Goal: Information Seeking & Learning: Learn about a topic

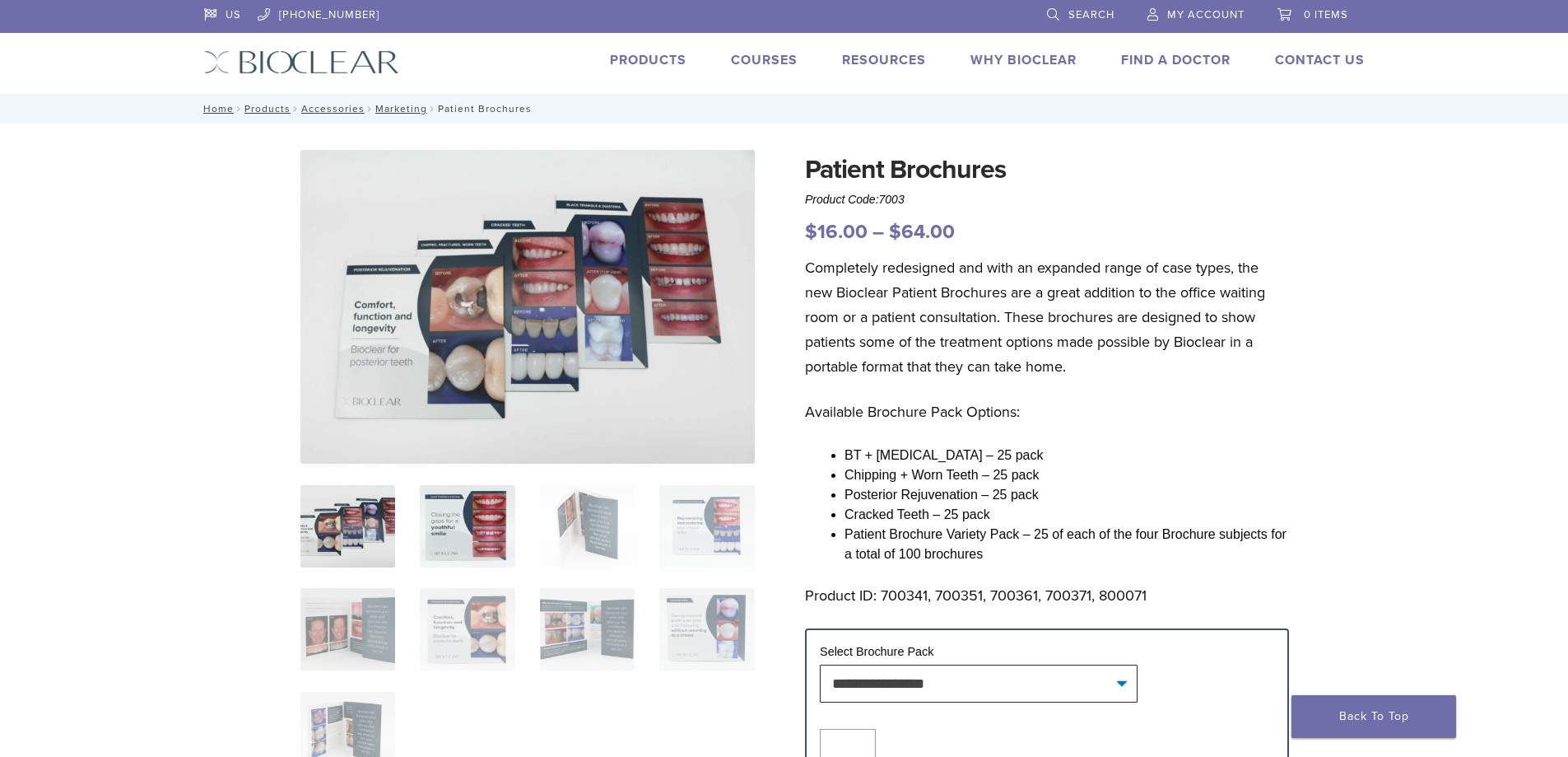
click at [479, 539] on img at bounding box center [467, 526] width 95 height 82
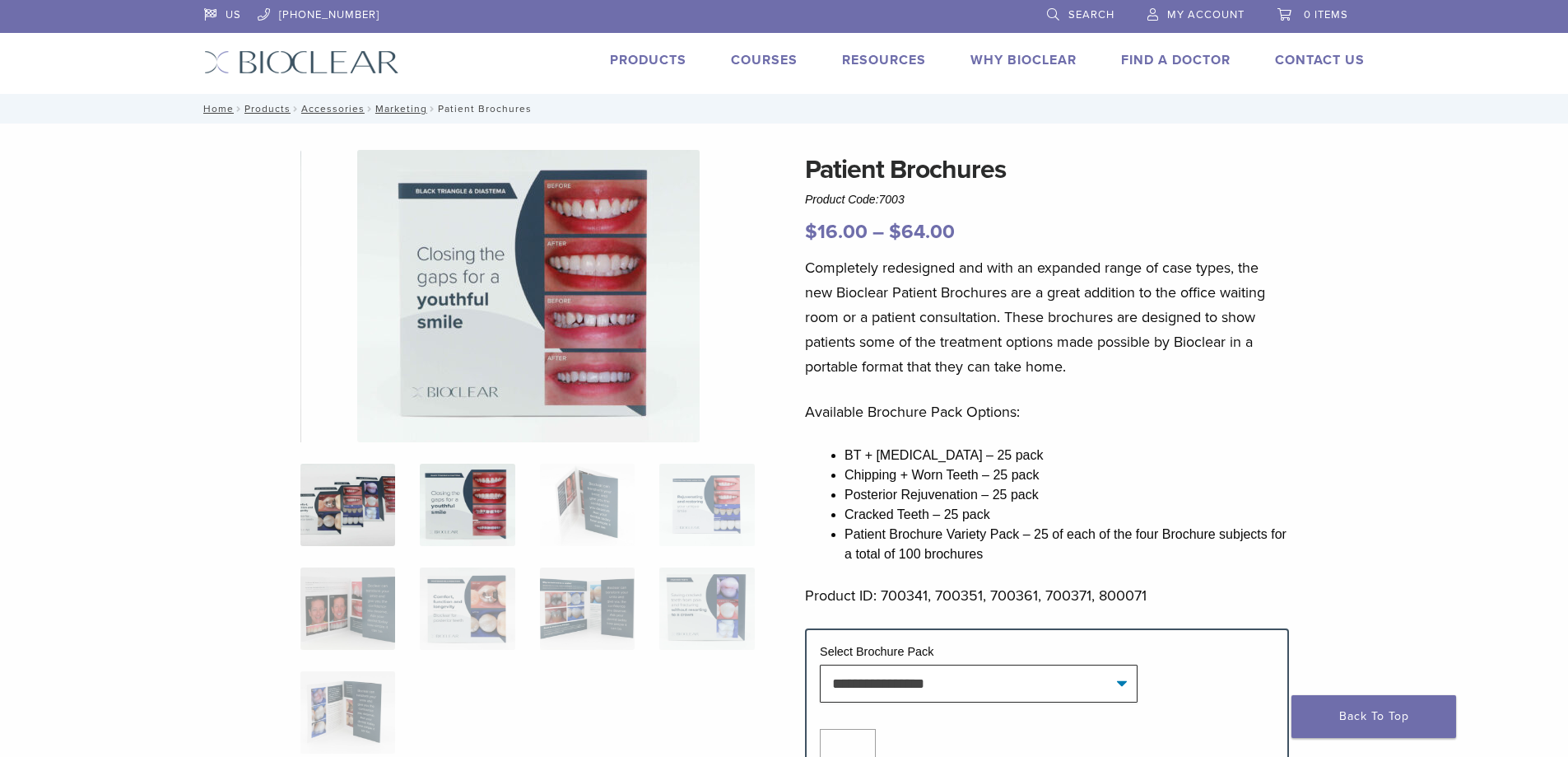
click at [343, 516] on img at bounding box center [347, 504] width 95 height 82
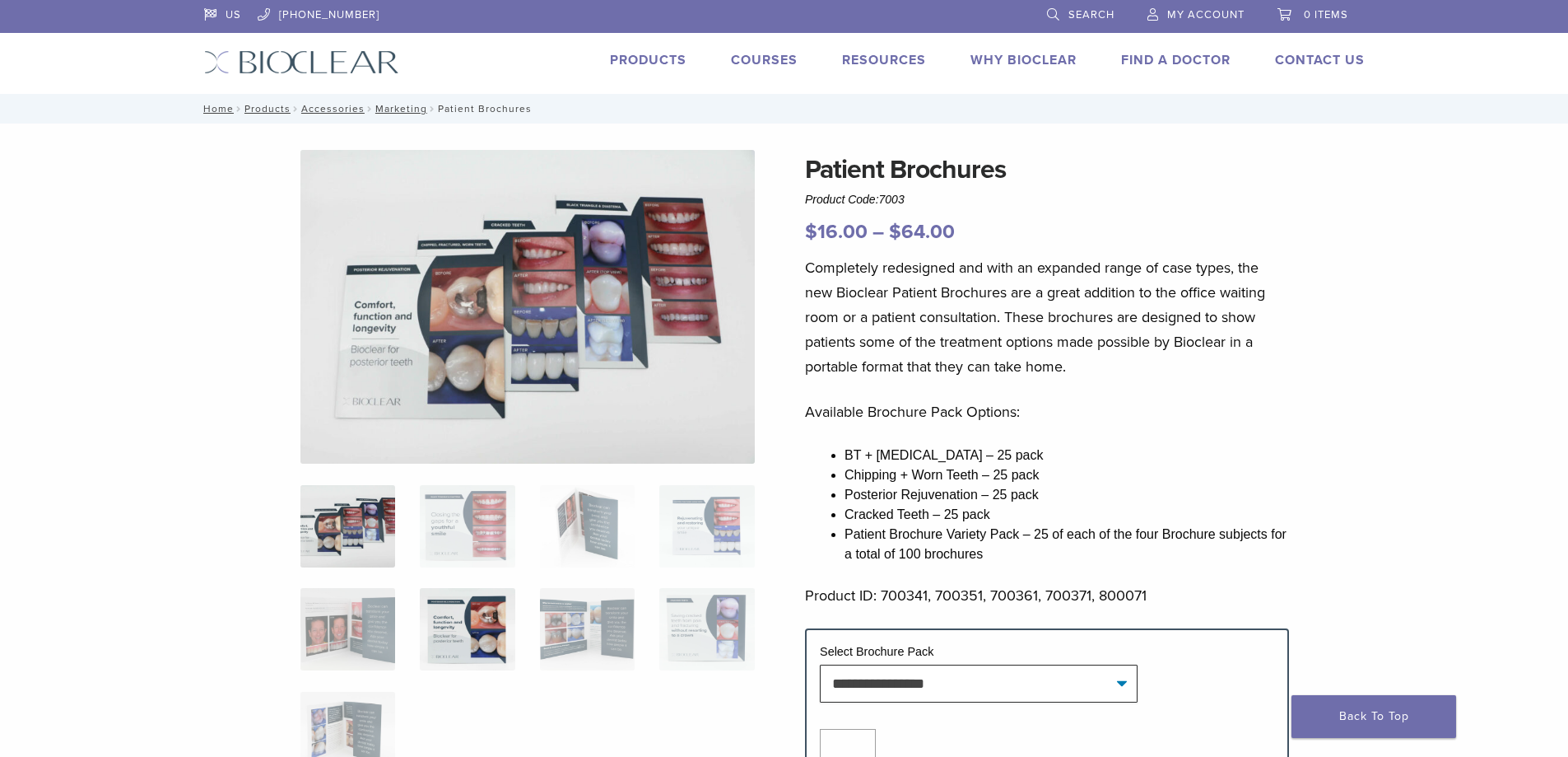
click at [483, 627] on img at bounding box center [467, 629] width 95 height 82
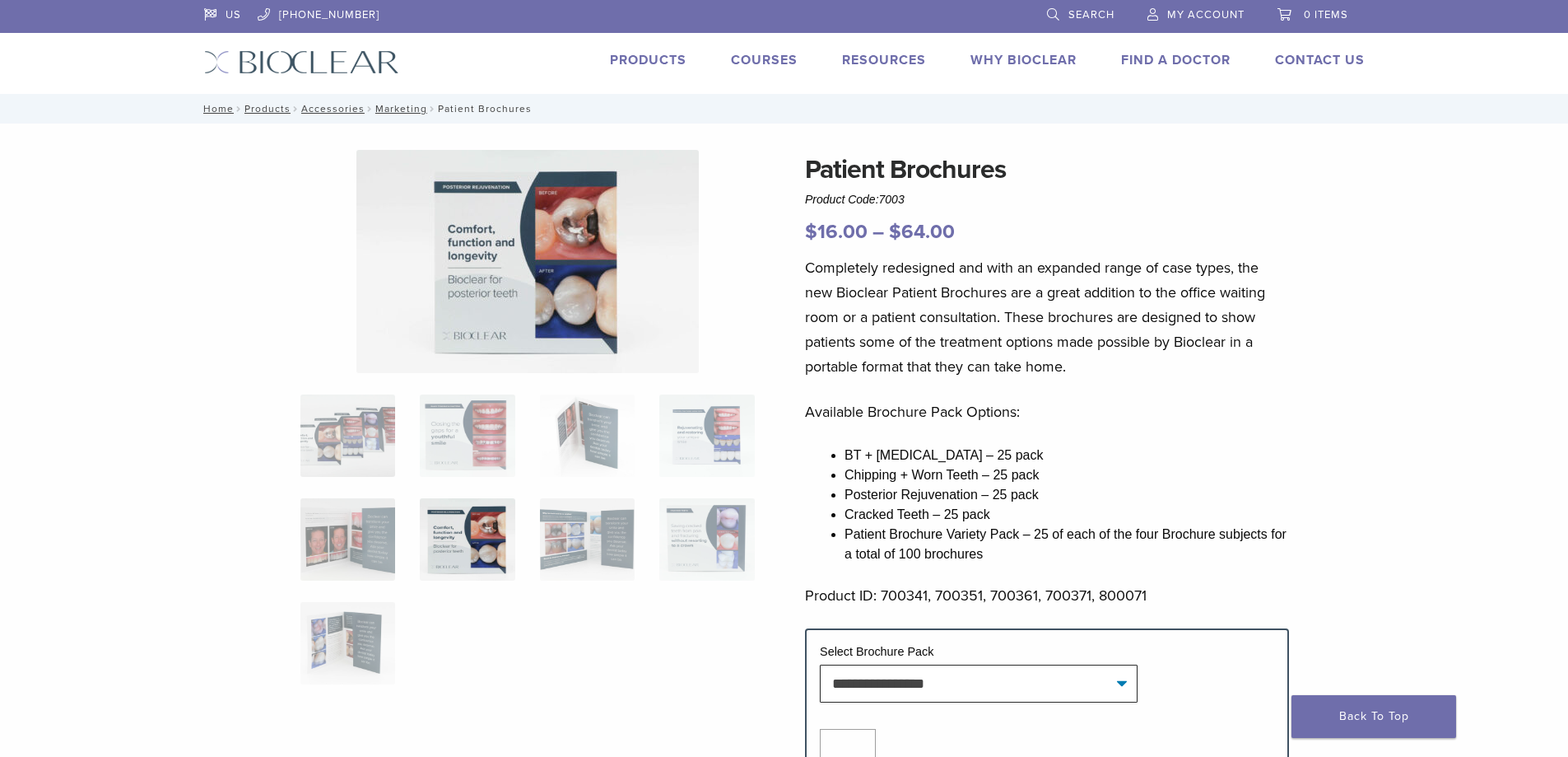
click at [616, 266] on img at bounding box center [527, 261] width 342 height 223
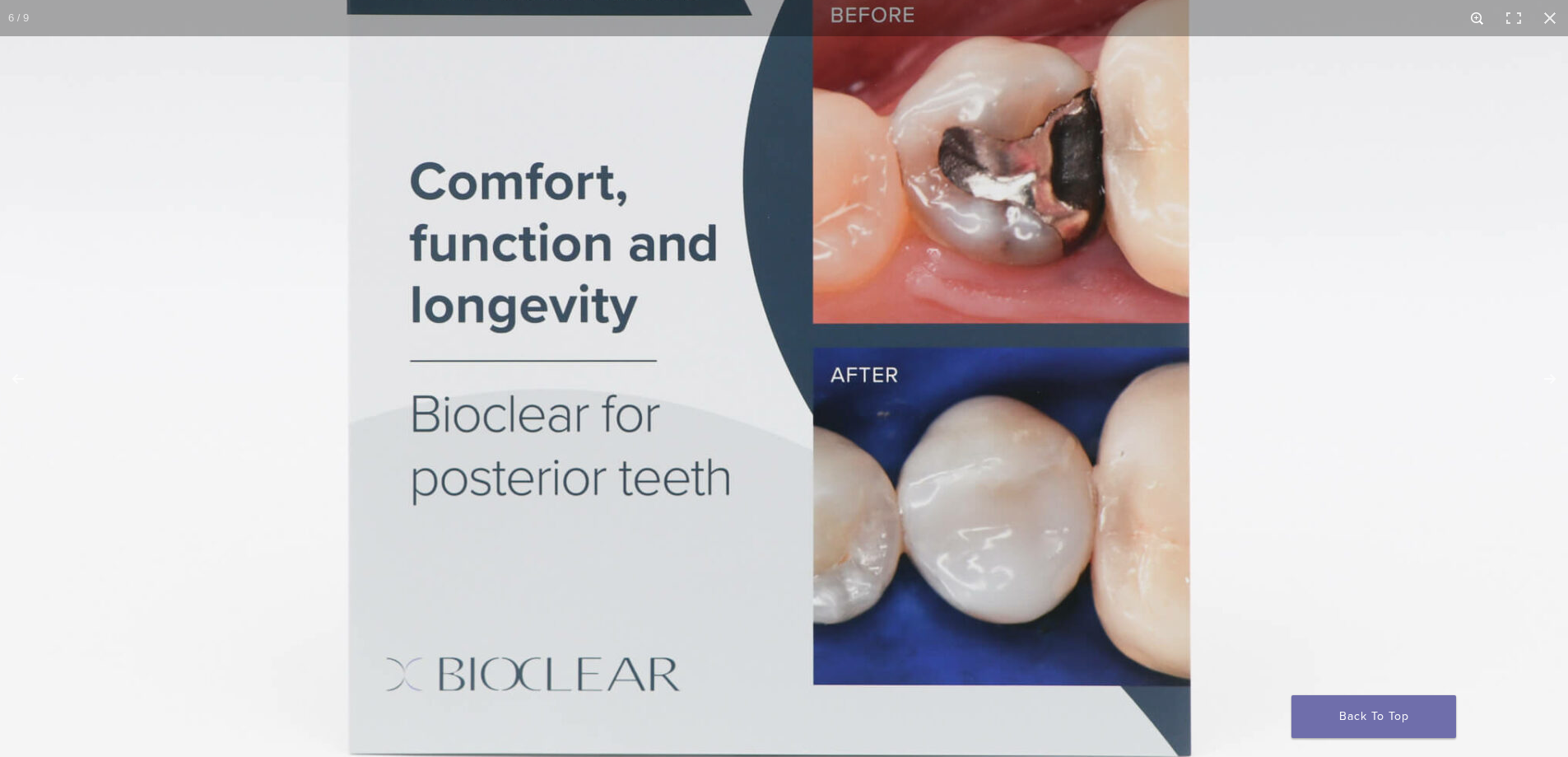
click at [1472, 18] on button "Zoom in/out" at bounding box center [1477, 18] width 36 height 36
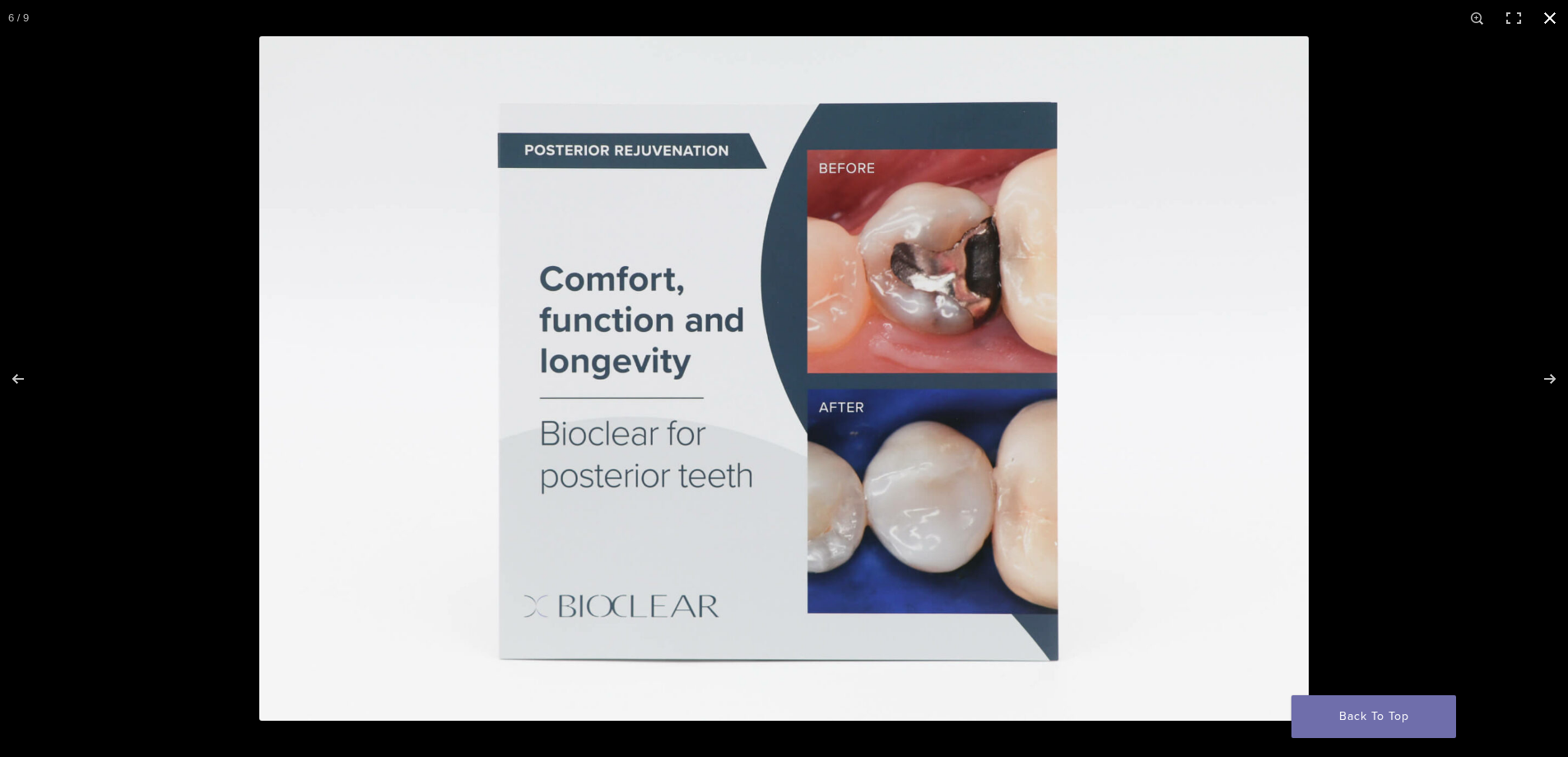
click at [1552, 19] on button "Close (Esc)" at bounding box center [1549, 18] width 36 height 36
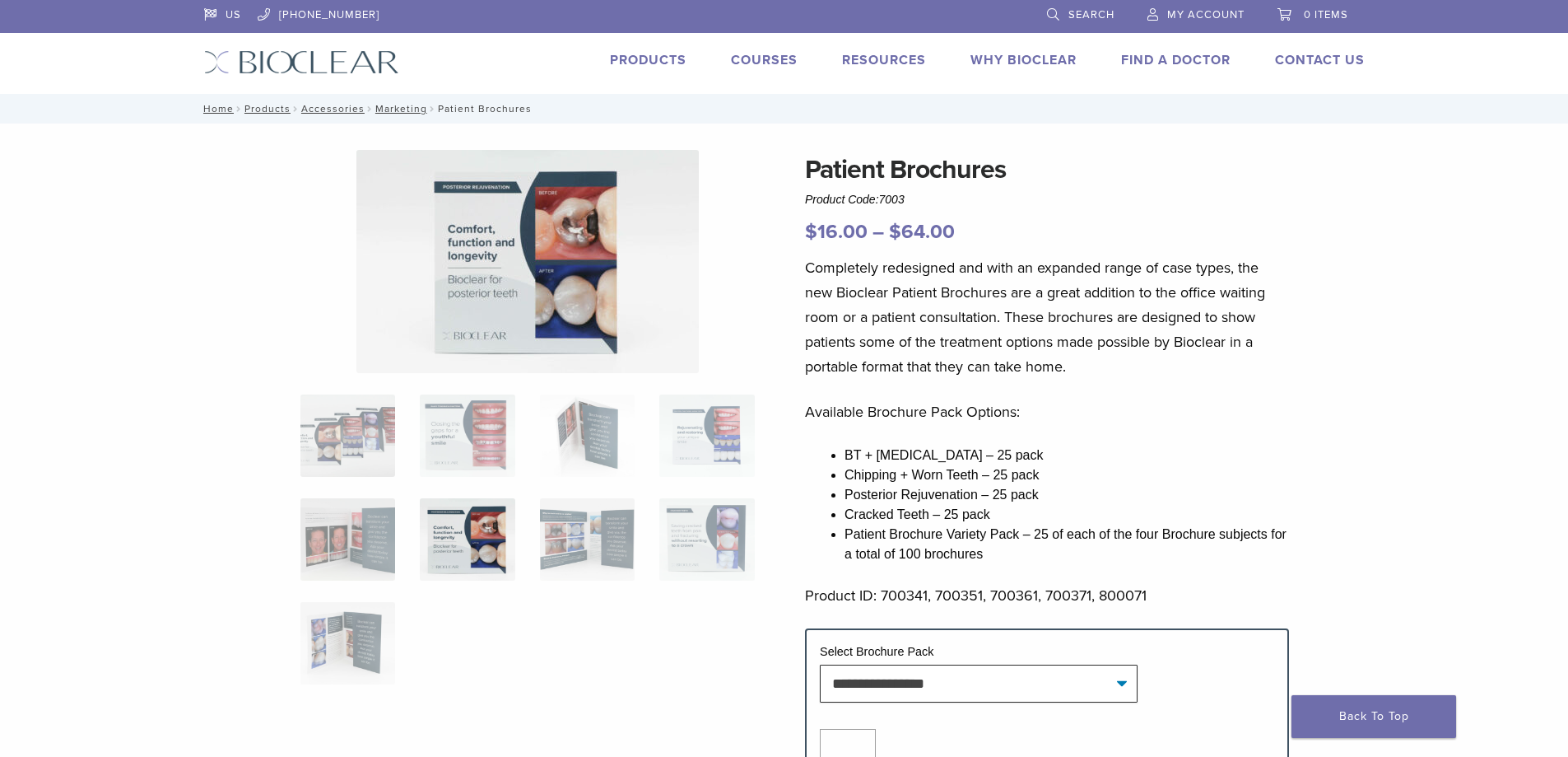
click at [596, 272] on img at bounding box center [527, 261] width 342 height 223
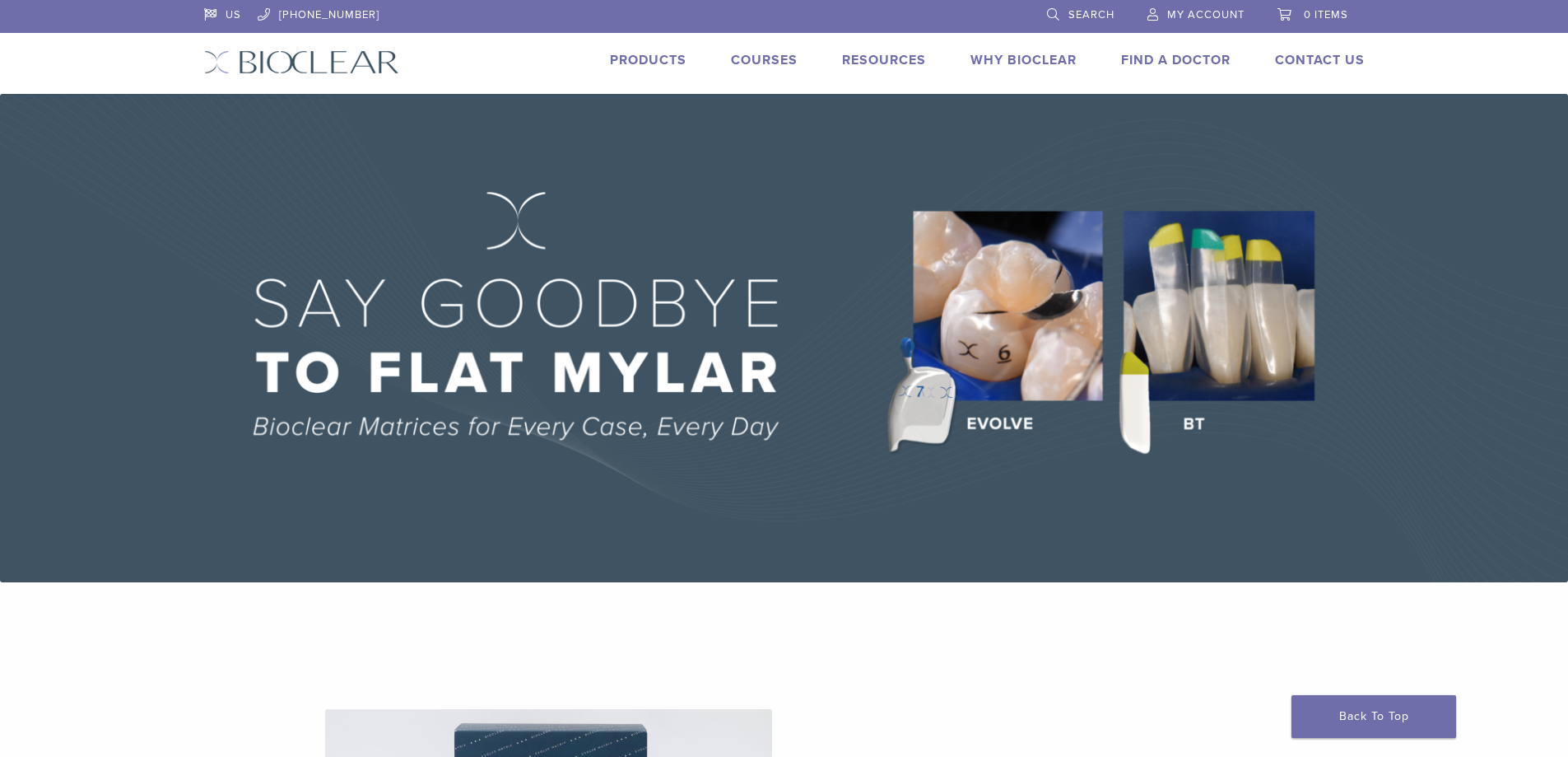
click at [1029, 54] on link "Why Bioclear" at bounding box center [1024, 60] width 106 height 17
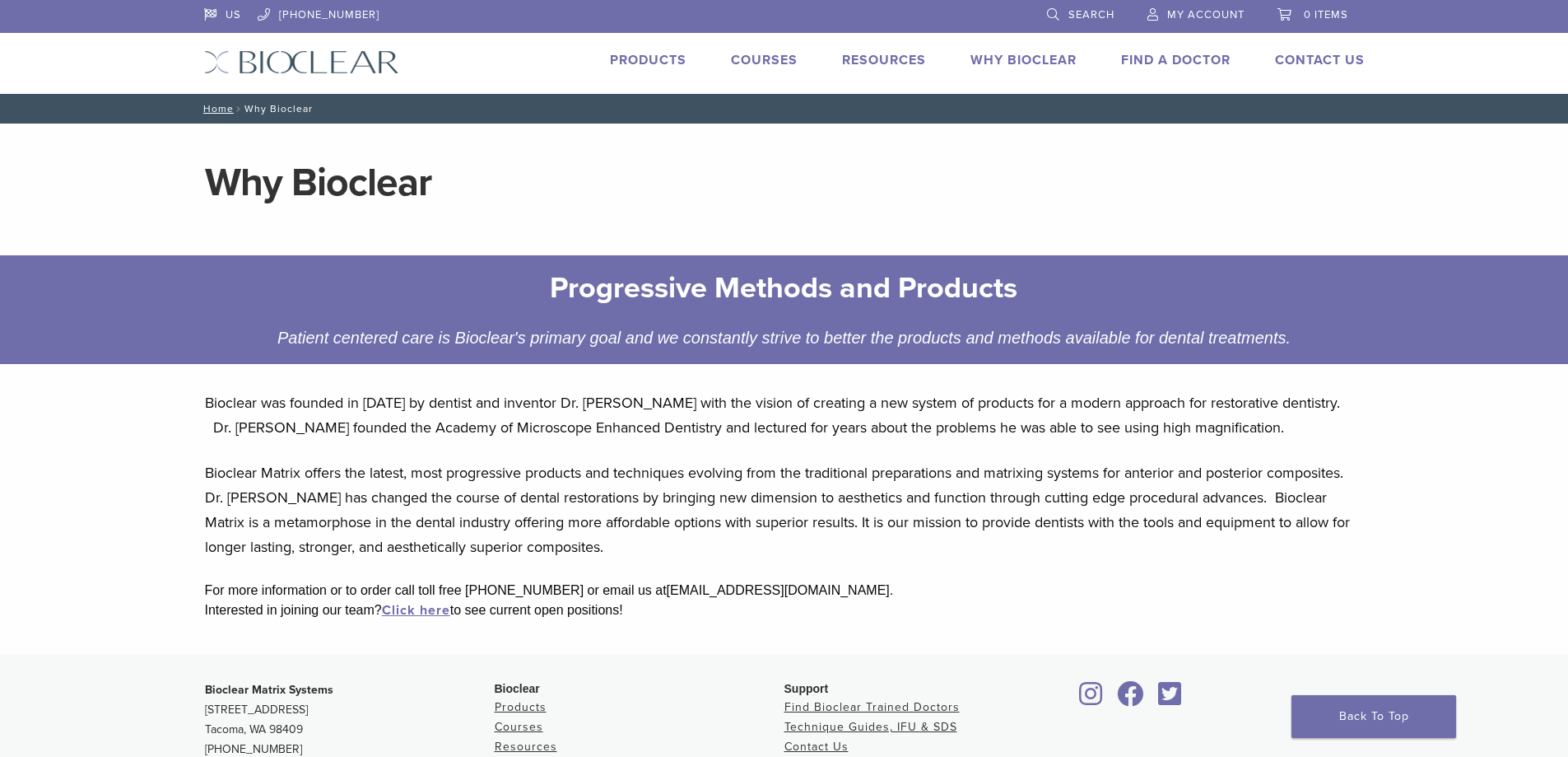
click at [647, 57] on link "Products" at bounding box center [648, 60] width 77 height 17
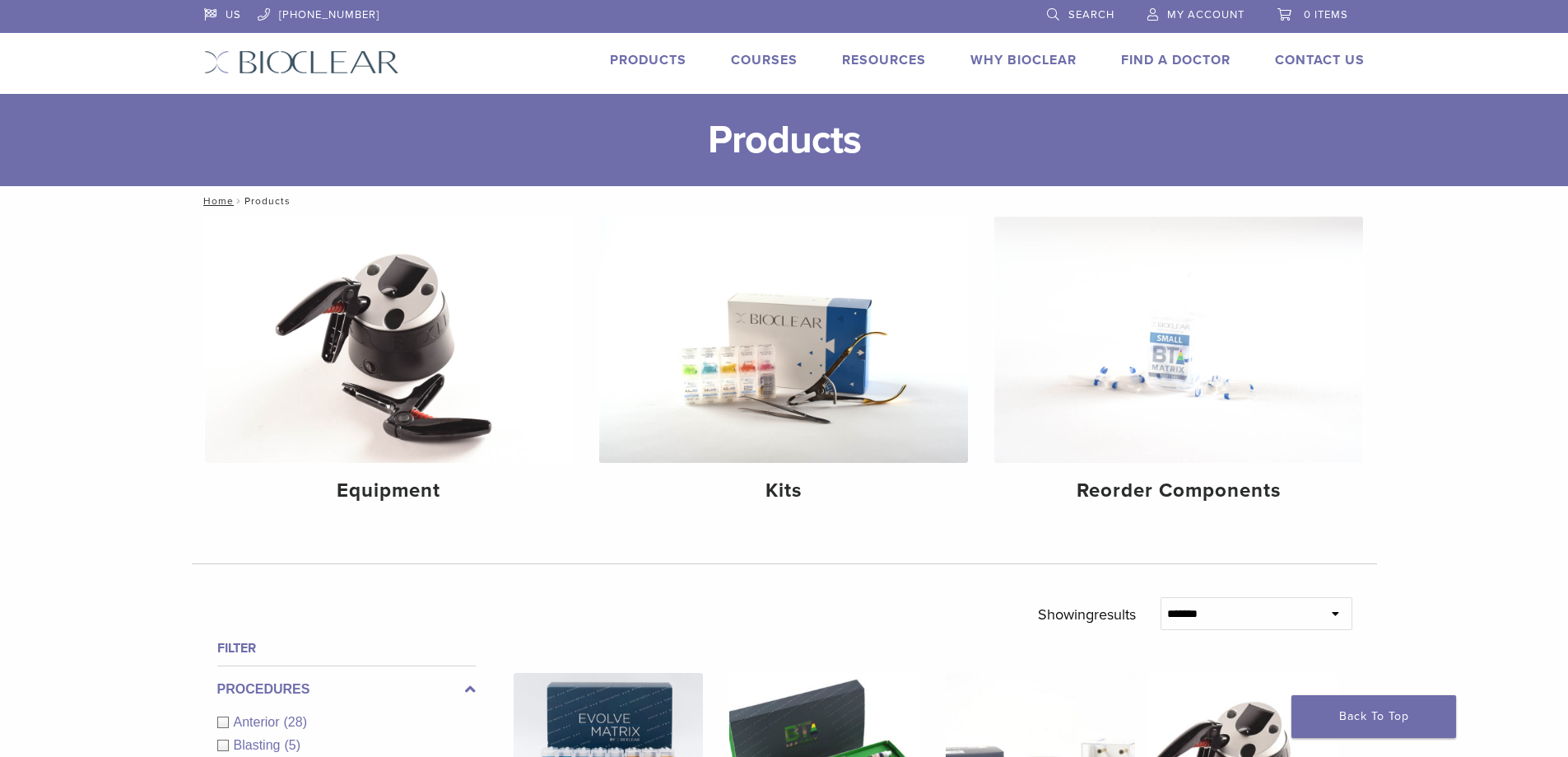
click at [792, 57] on link "Courses" at bounding box center [764, 60] width 66 height 17
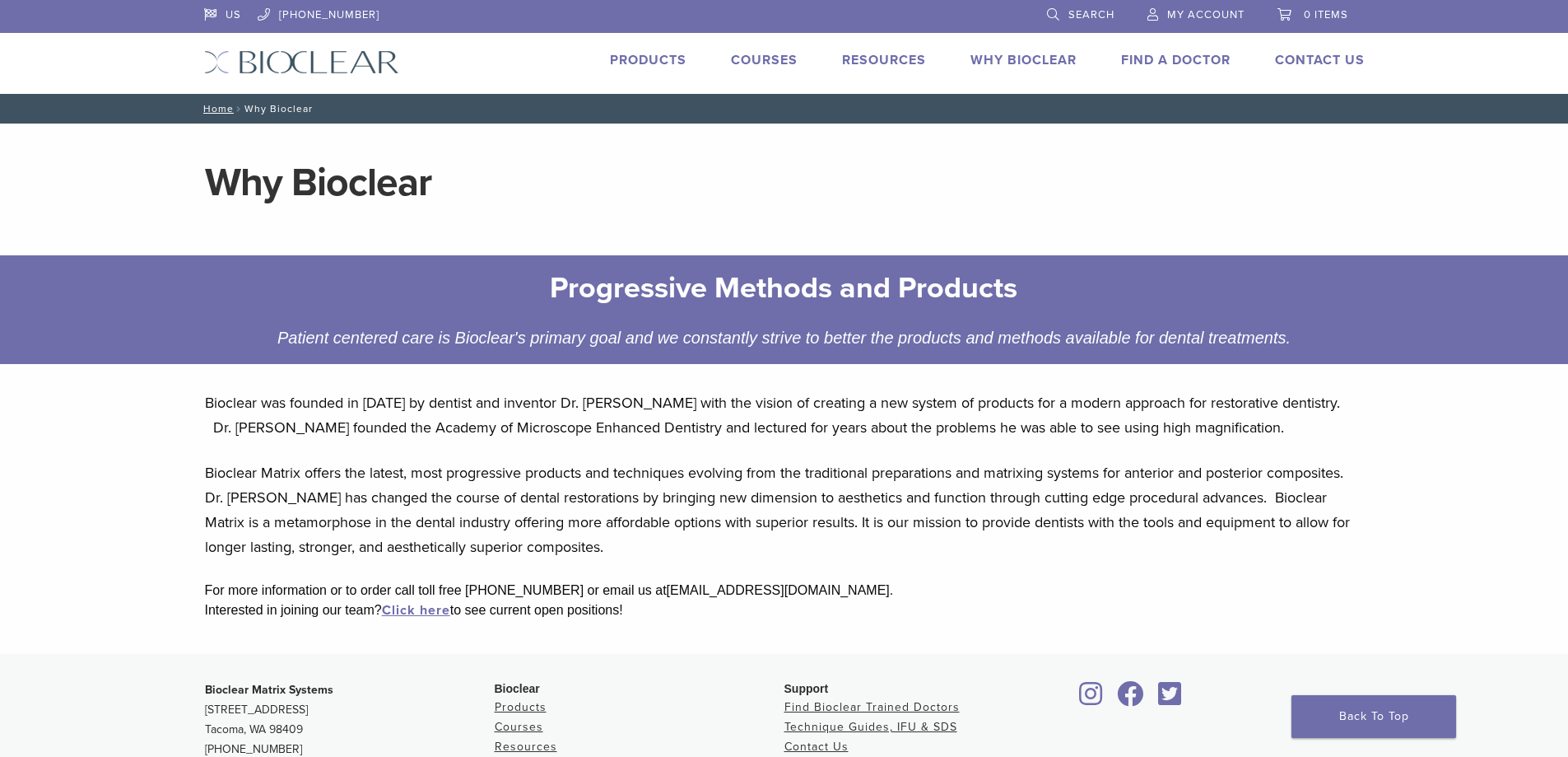
click at [1024, 55] on link "Why Bioclear" at bounding box center [1024, 60] width 106 height 17
click at [902, 46] on div "US [PHONE_NUMBER] Search My Account 0 items Cart No products in the cart. Back …" at bounding box center [784, 47] width 1185 height 94
click at [902, 57] on link "Resources" at bounding box center [884, 60] width 84 height 17
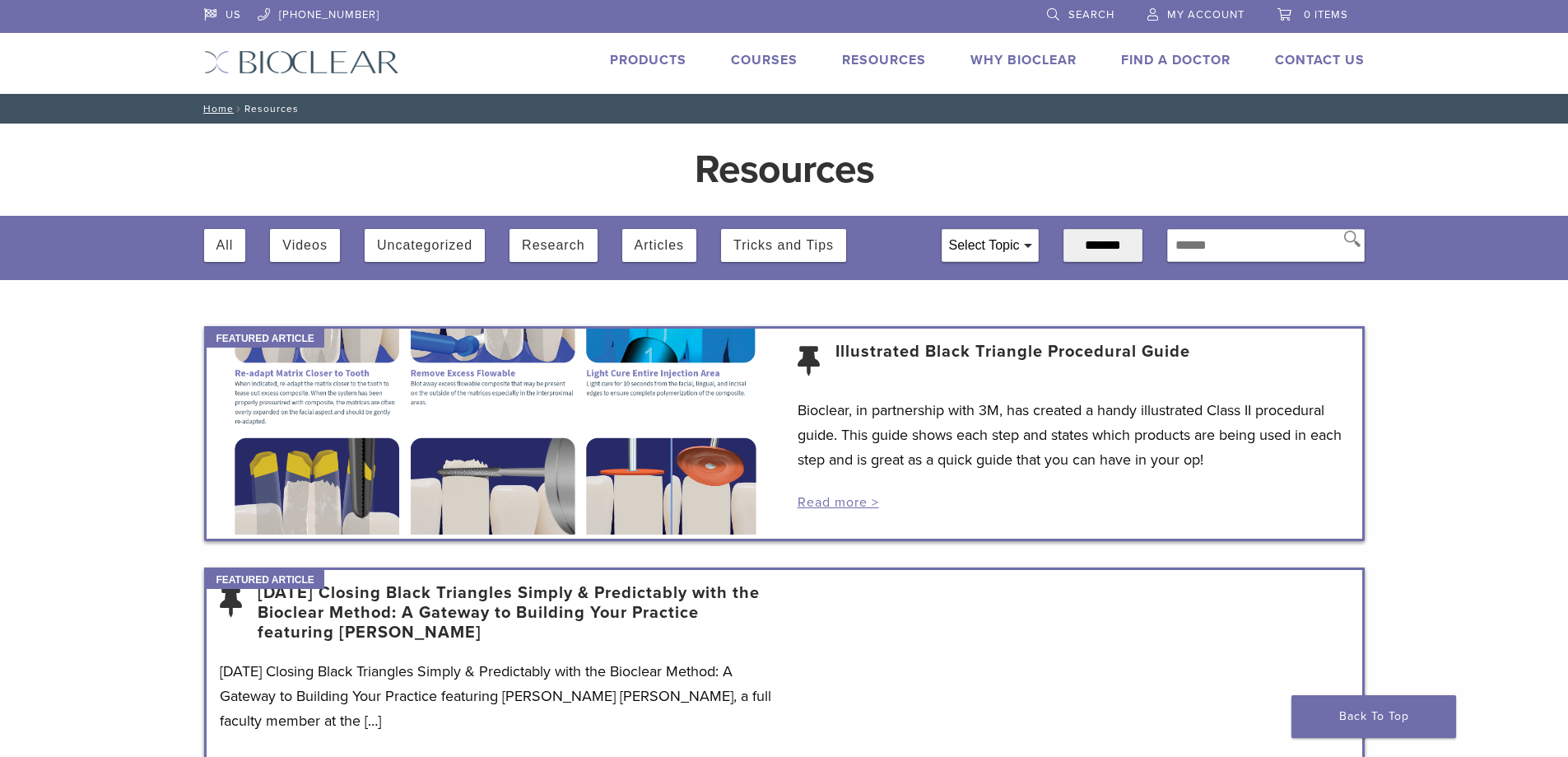
click at [309, 50] on img at bounding box center [301, 62] width 195 height 24
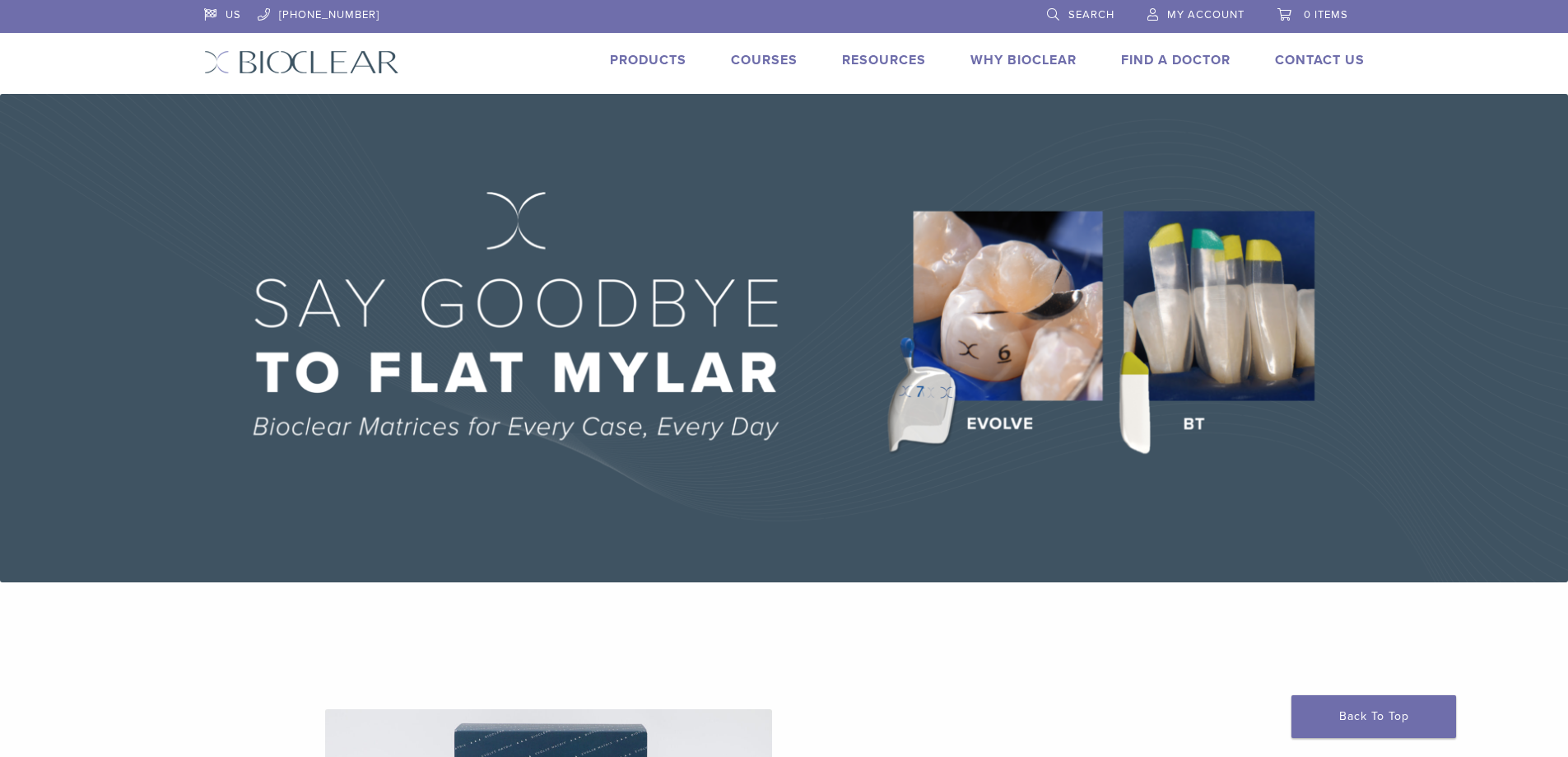
click at [1156, 54] on link "Find A Doctor" at bounding box center [1176, 60] width 110 height 17
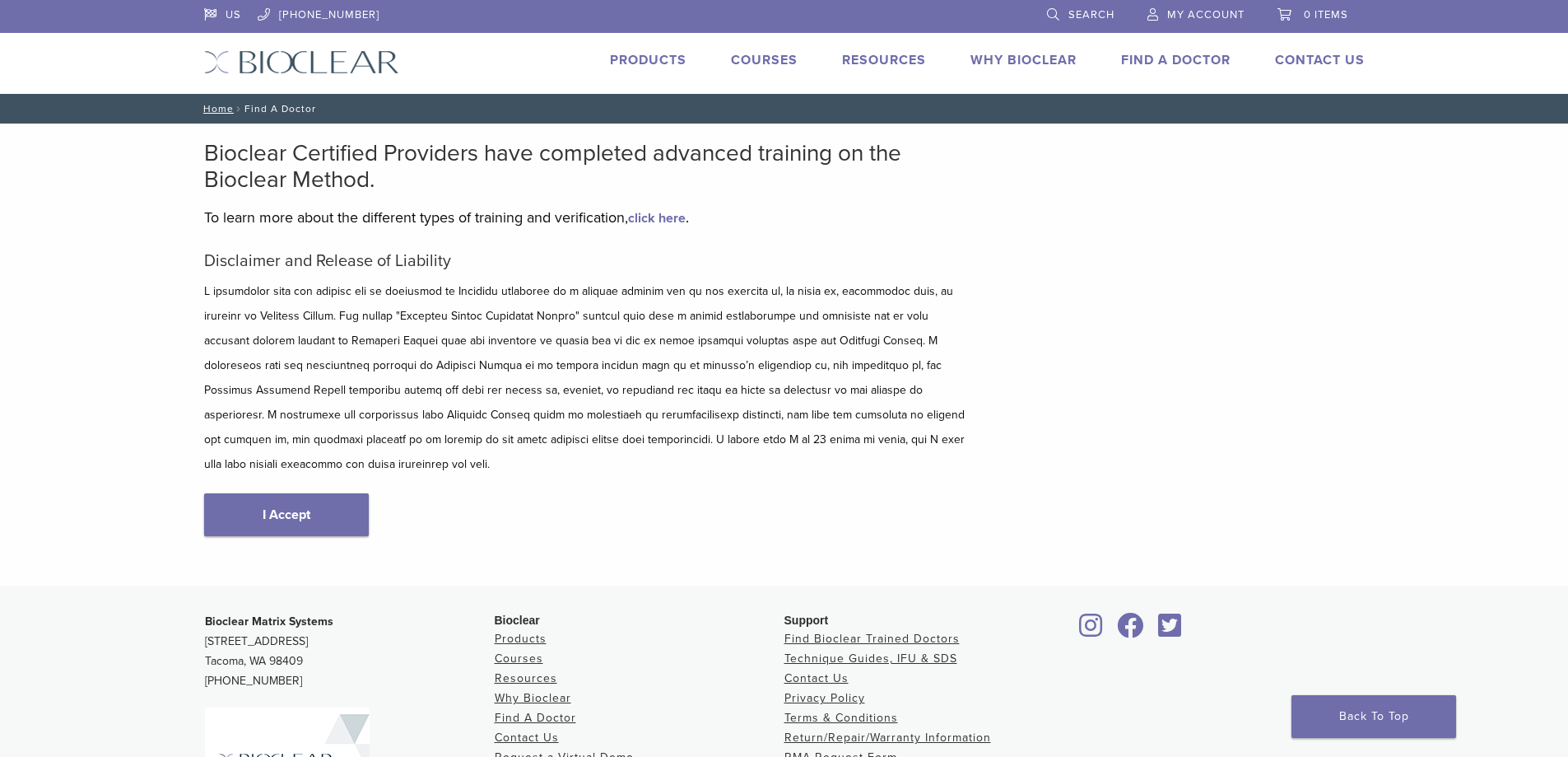
click at [1021, 50] on div "US 1.855.712.5327 Search My Account 0 items Cart No products in the cart. Back …" at bounding box center [784, 47] width 1185 height 94
click at [1024, 54] on link "Why Bioclear" at bounding box center [1024, 60] width 106 height 17
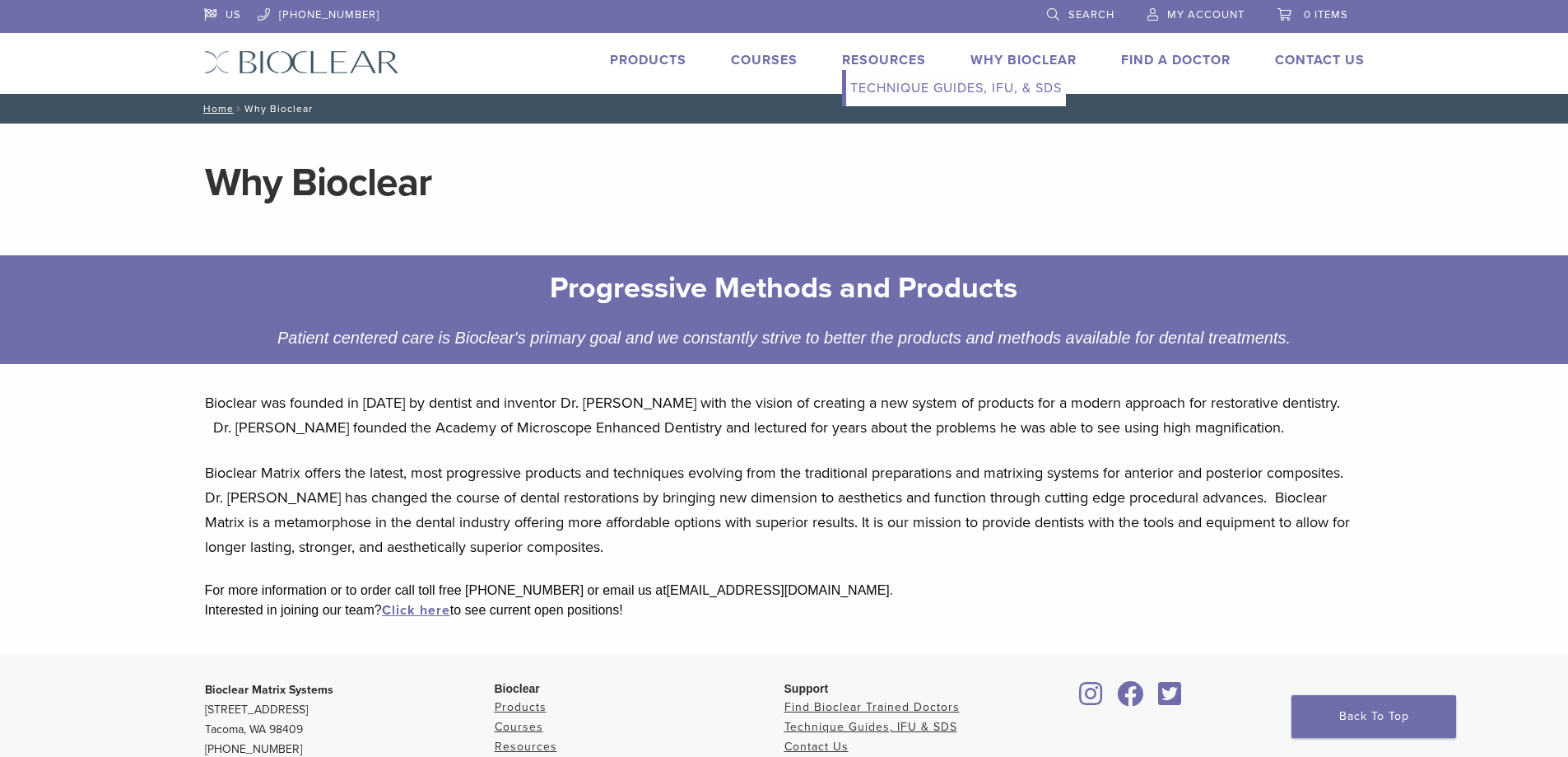
click at [864, 54] on link "Resources" at bounding box center [884, 60] width 84 height 17
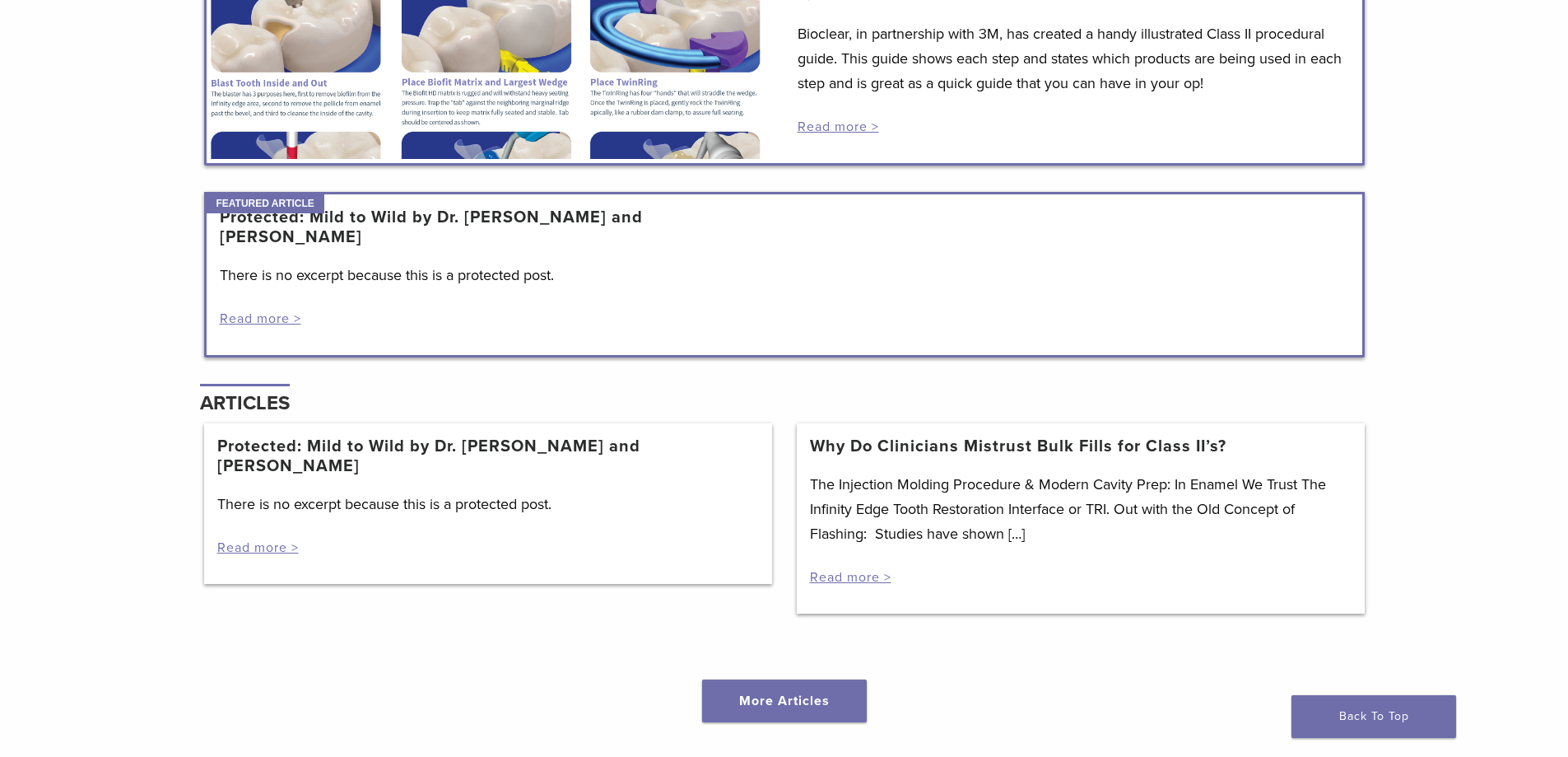
scroll to position [1812, 0]
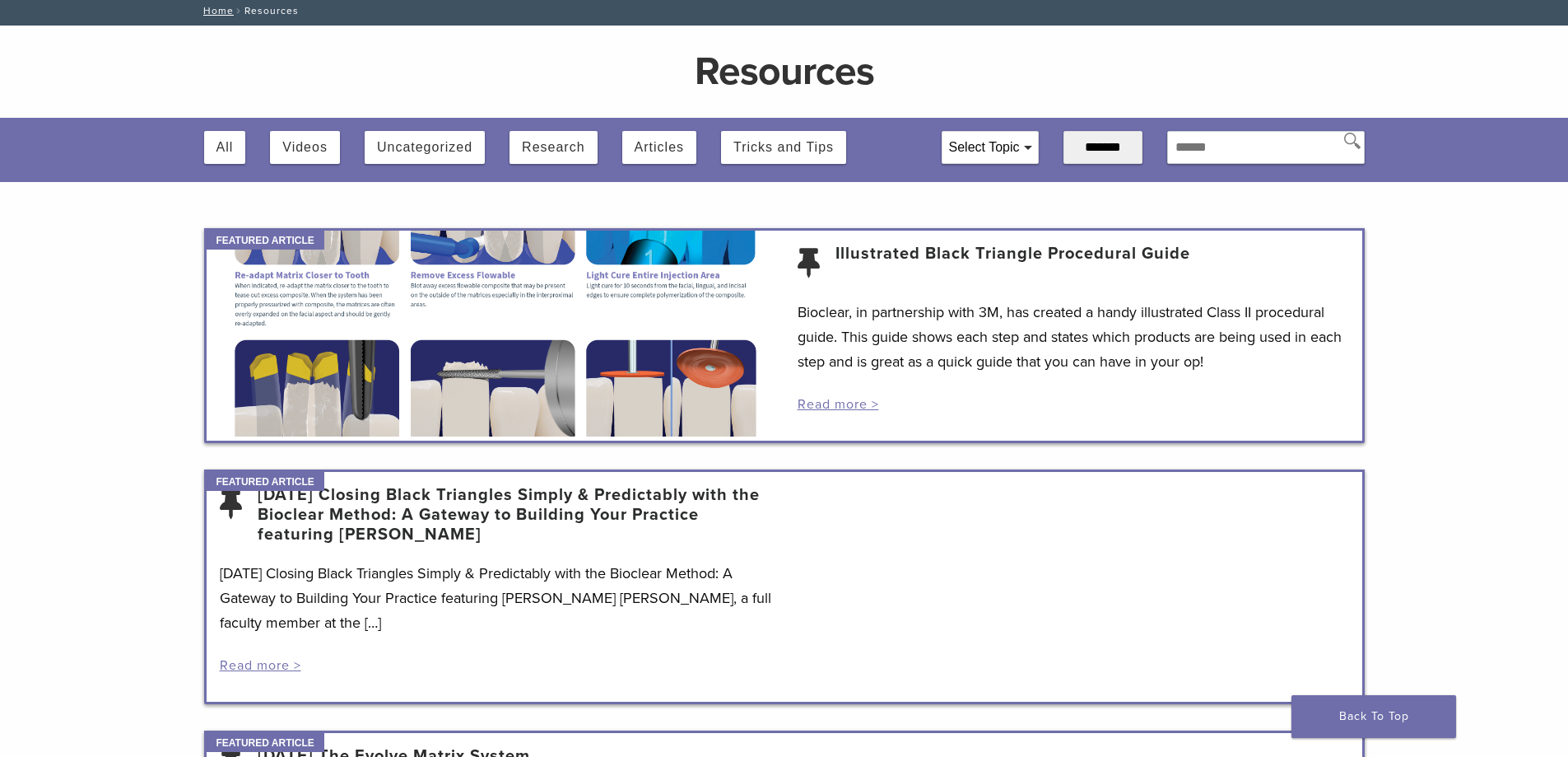
scroll to position [0, 0]
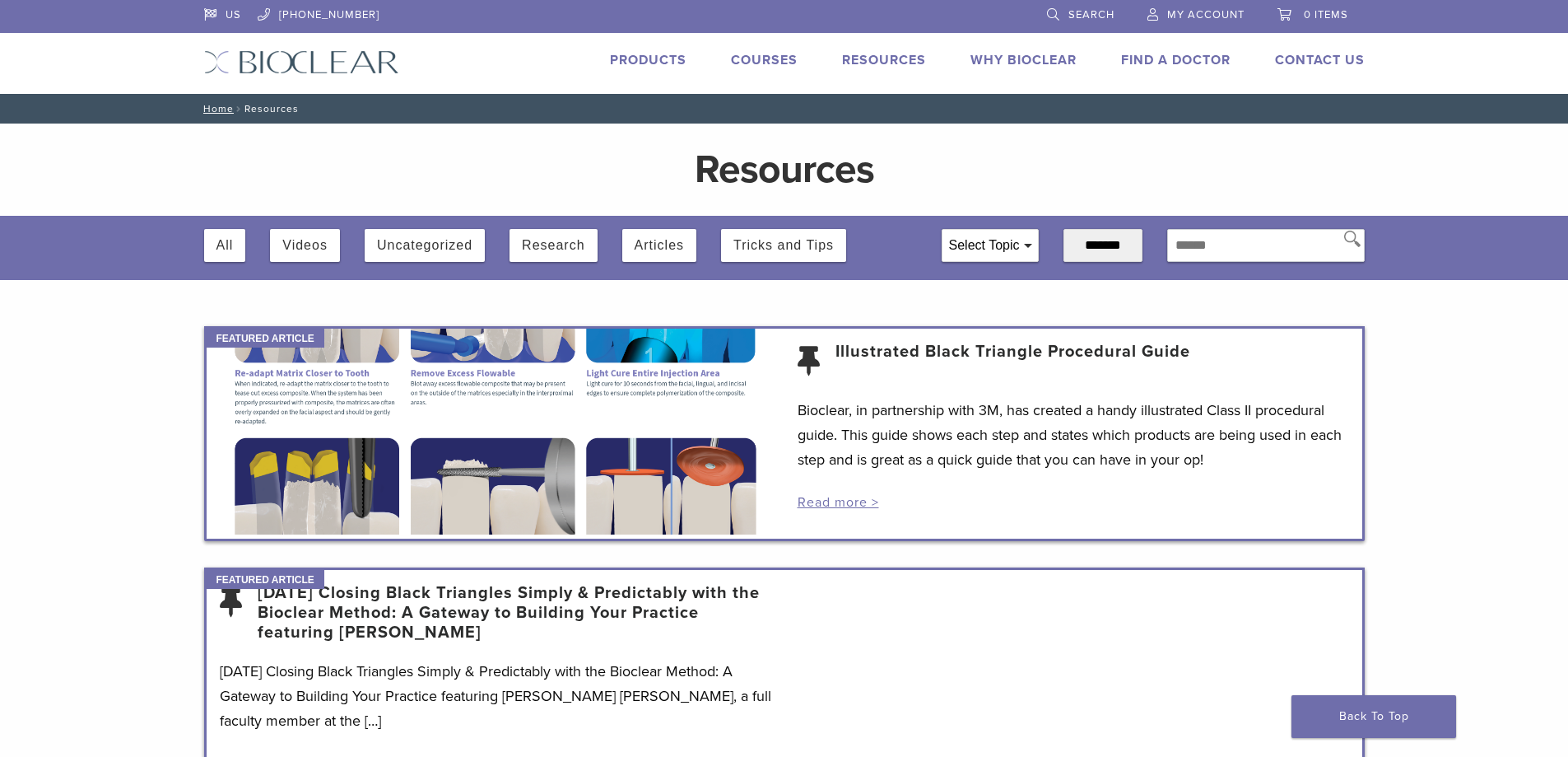
click at [222, 244] on button "All" at bounding box center [225, 245] width 18 height 33
click at [344, 36] on div "US [PHONE_NUMBER] Search My Account 0 items Cart No products in the cart. Back …" at bounding box center [784, 47] width 1185 height 94
click at [345, 62] on img at bounding box center [301, 62] width 195 height 24
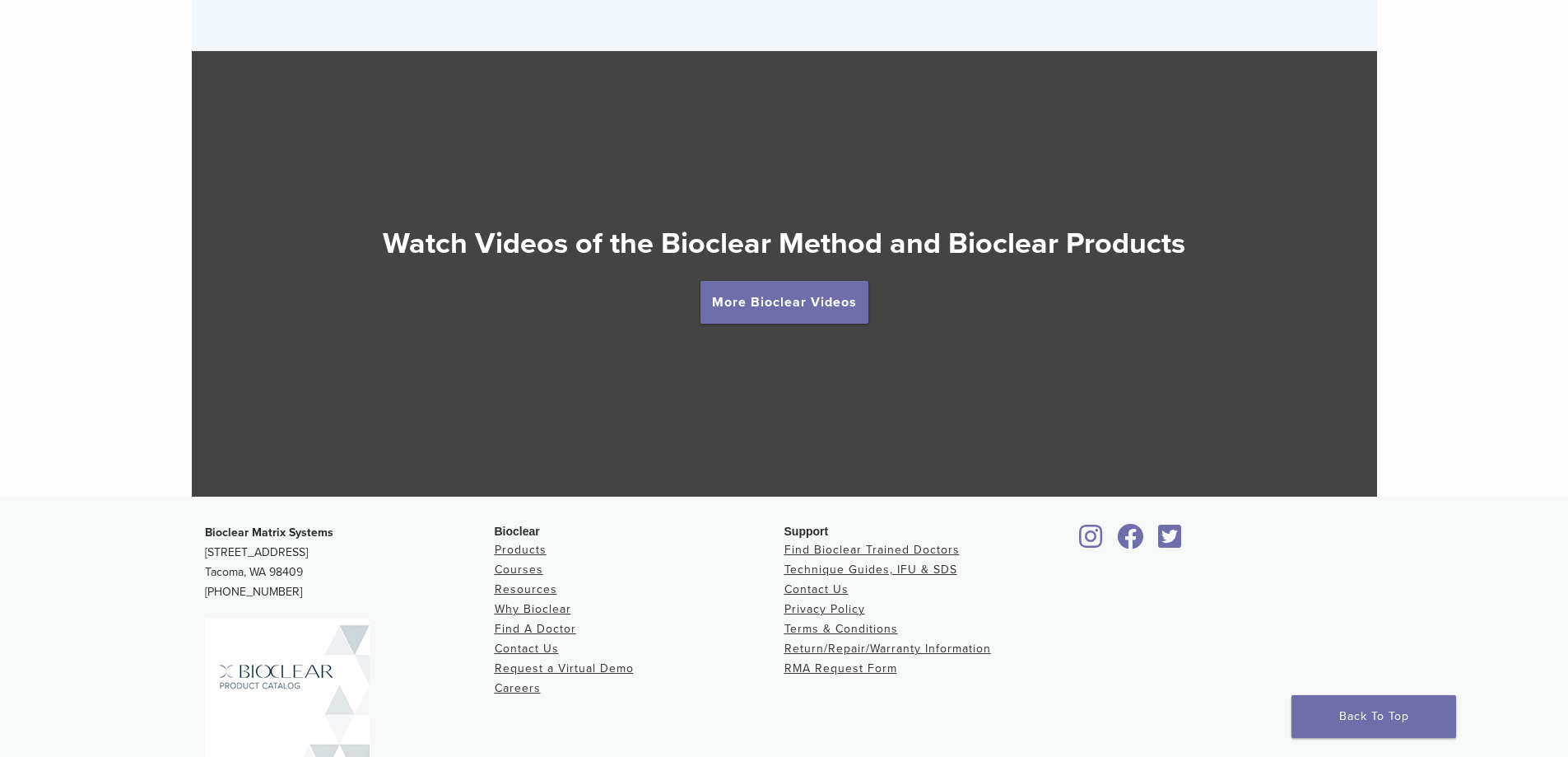
scroll to position [3047, 0]
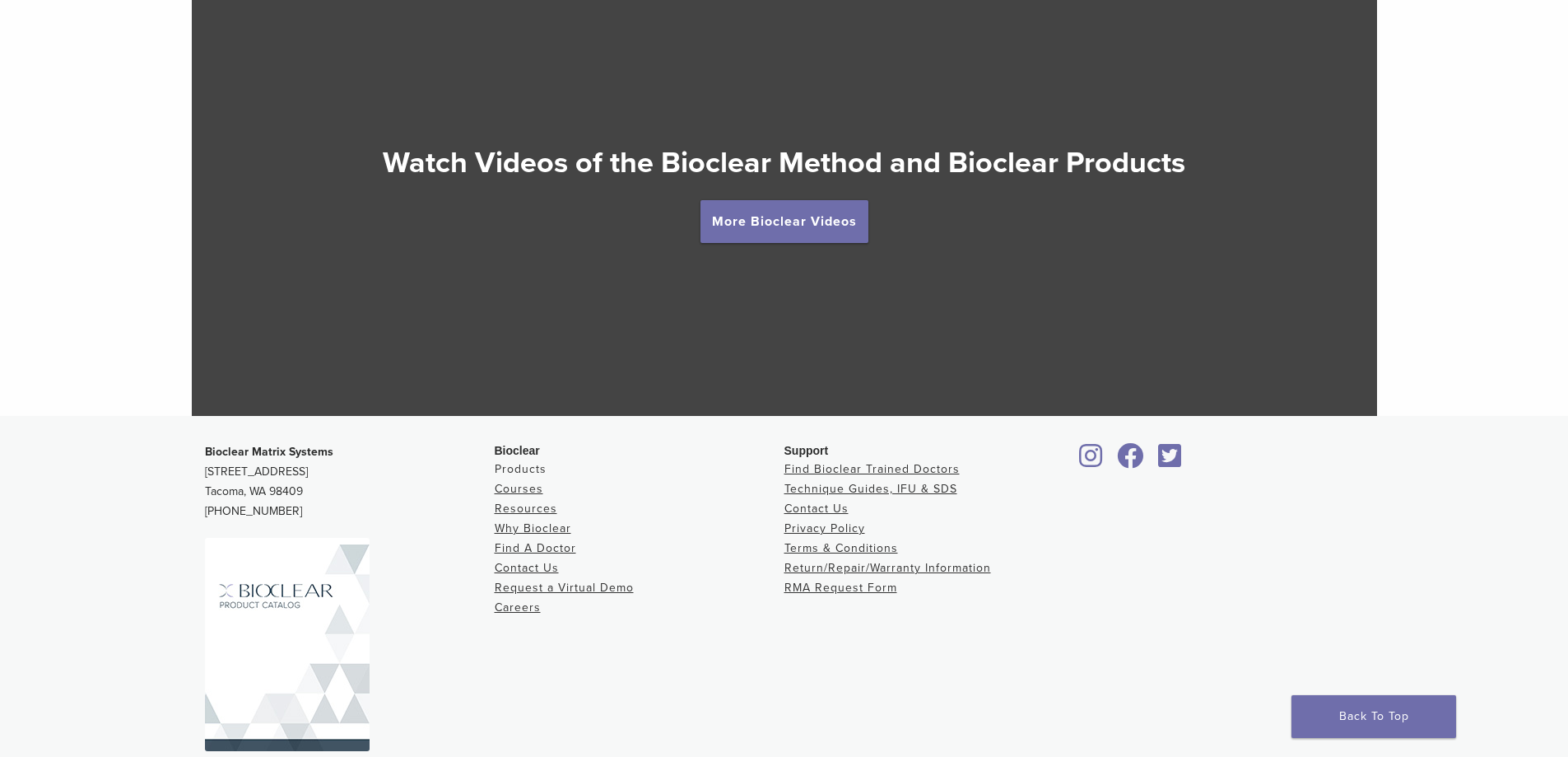
click at [535, 471] on link "Products" at bounding box center [521, 469] width 52 height 14
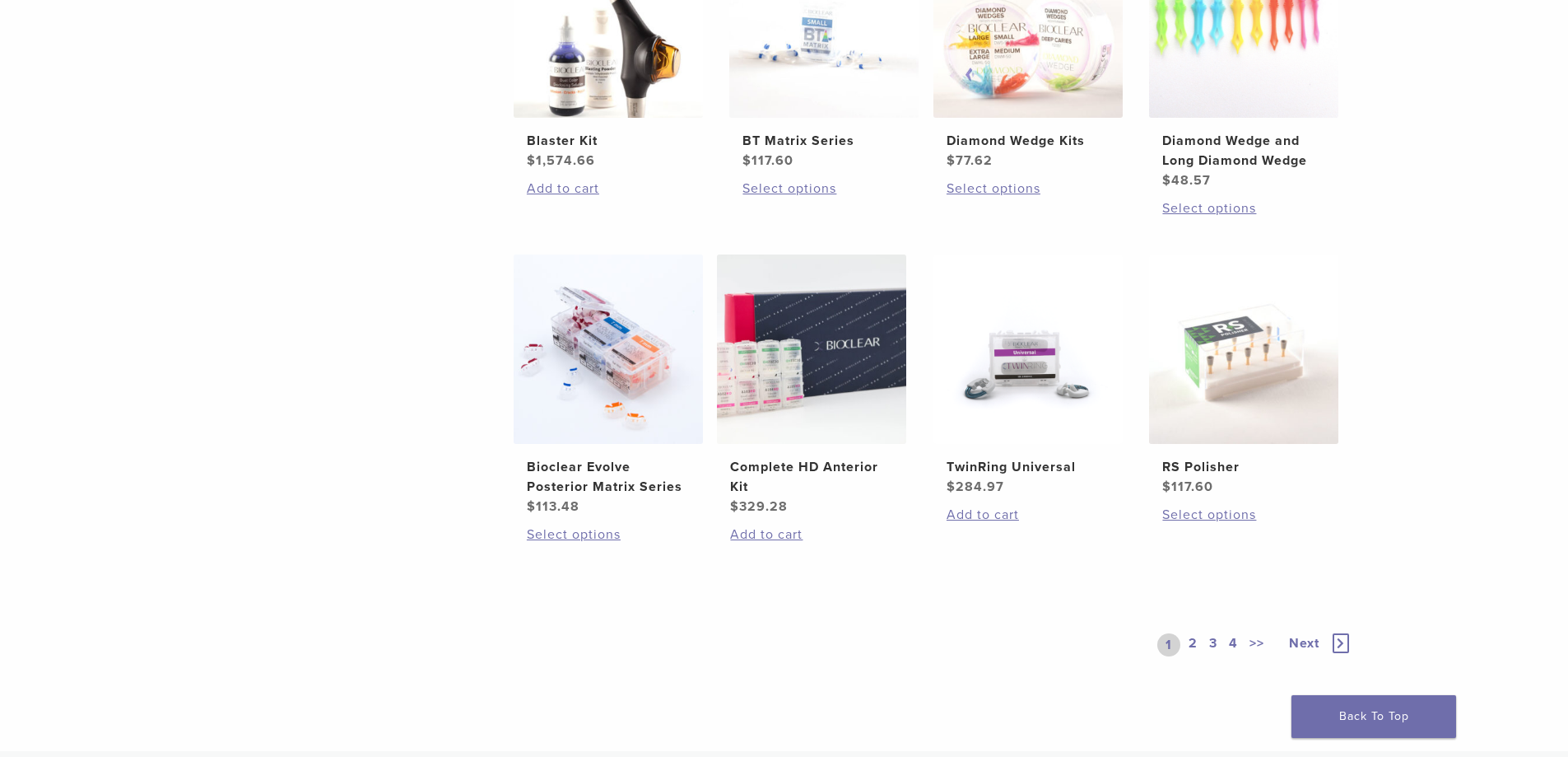
scroll to position [1458, 0]
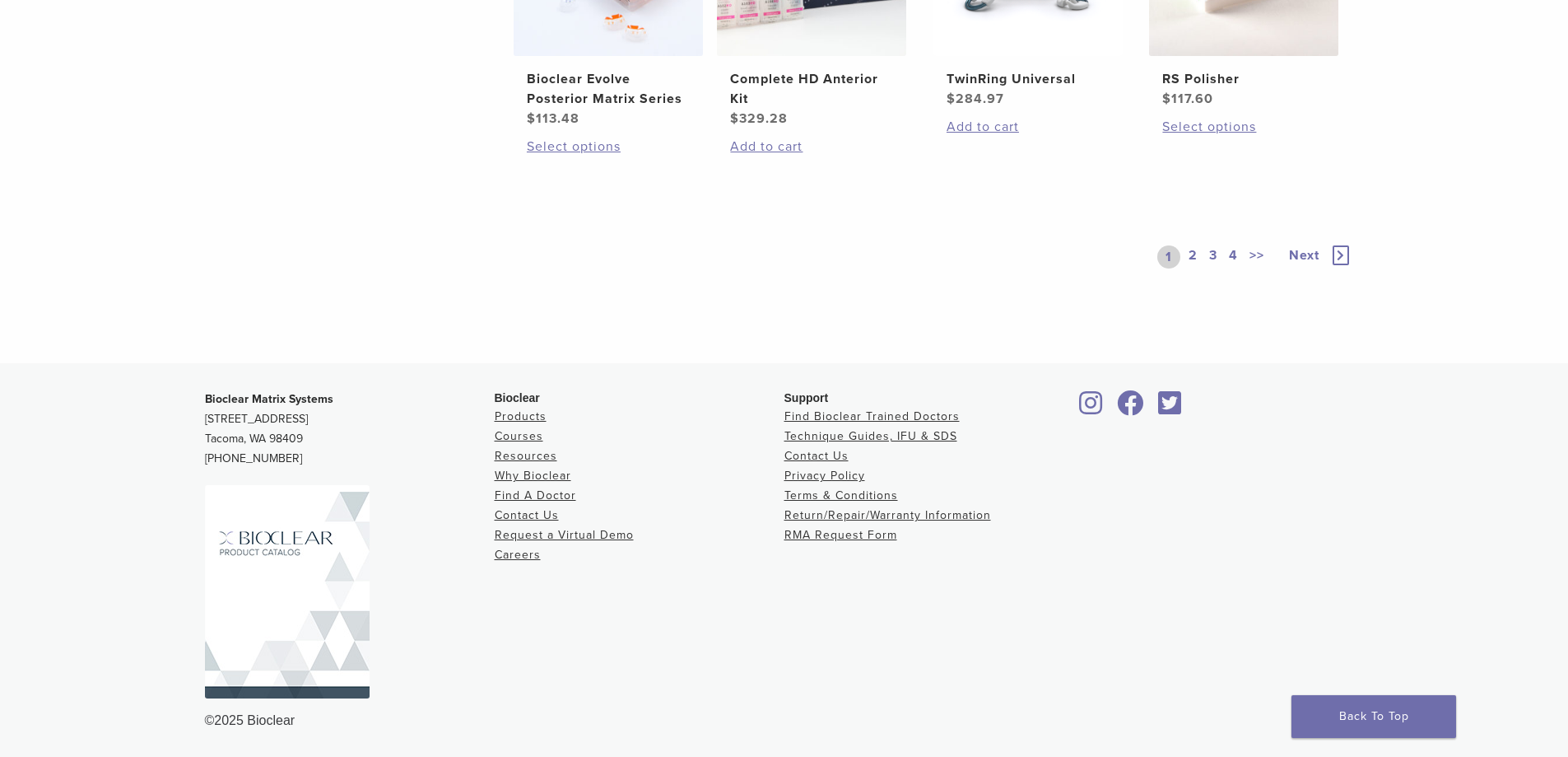
click at [709, 375] on footer "Bioclear Matrix Systems [STREET_ADDRESS] [PHONE_NUMBER] Bioclear Products Cours…" at bounding box center [784, 560] width 1568 height 394
click at [1163, 609] on div at bounding box center [1219, 537] width 290 height 294
click at [767, 665] on div "Bioclear Products Courses Resources Why Bioclear Find A Doctor Contact Us Reque…" at bounding box center [640, 550] width 290 height 321
click at [468, 454] on p "Bioclear Matrix Systems [STREET_ADDRESS] [PHONE_NUMBER]" at bounding box center [350, 429] width 290 height 79
click at [445, 509] on link at bounding box center [350, 592] width 290 height 213
